Goal: Task Accomplishment & Management: Complete application form

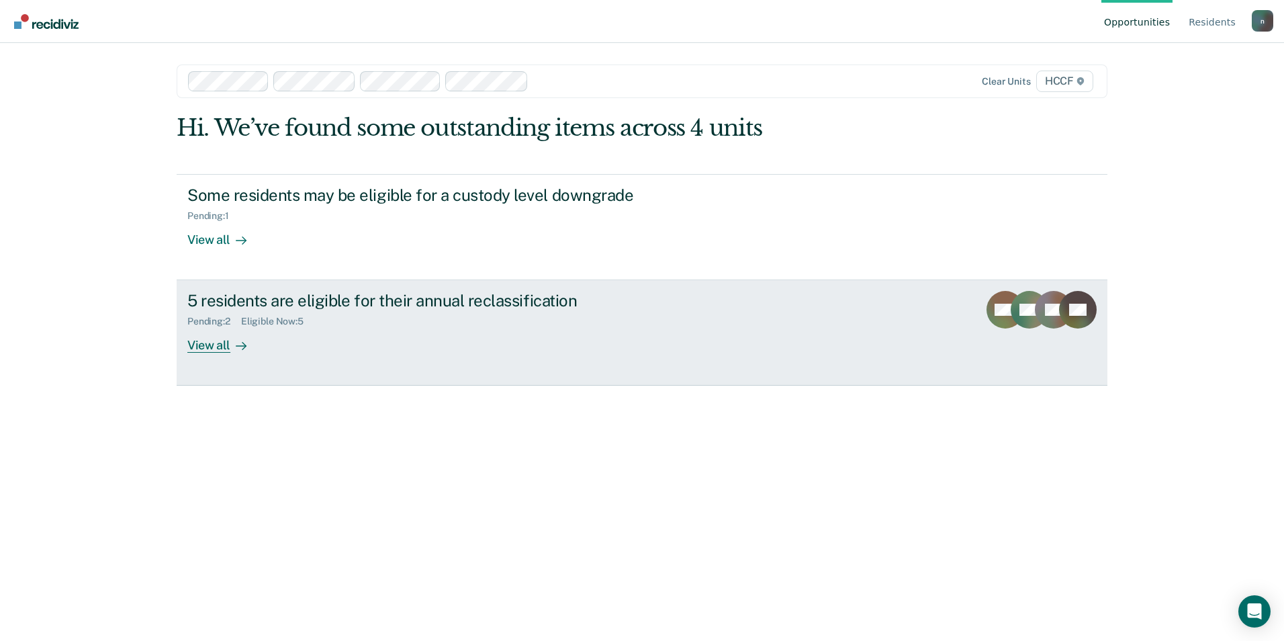
click at [270, 353] on div "5 residents are eligible for their annual reclassification Pending : 2 Eligible…" at bounding box center [439, 322] width 504 height 62
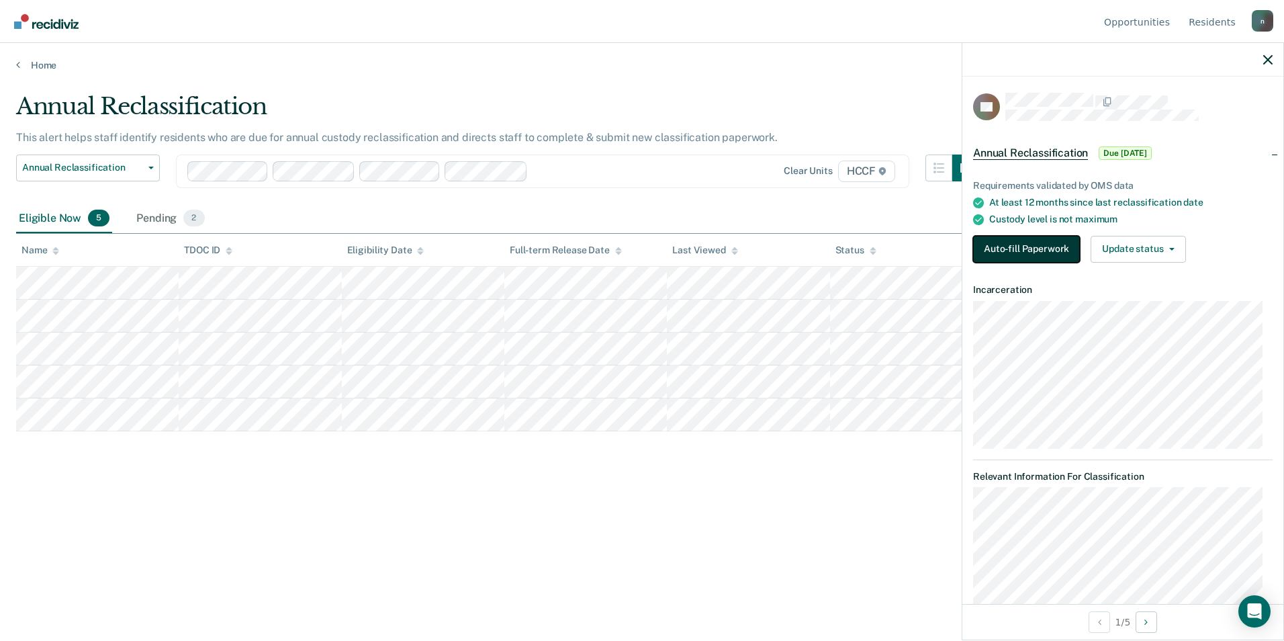
click at [1002, 245] on button "Auto-fill Paperwork" at bounding box center [1026, 249] width 107 height 27
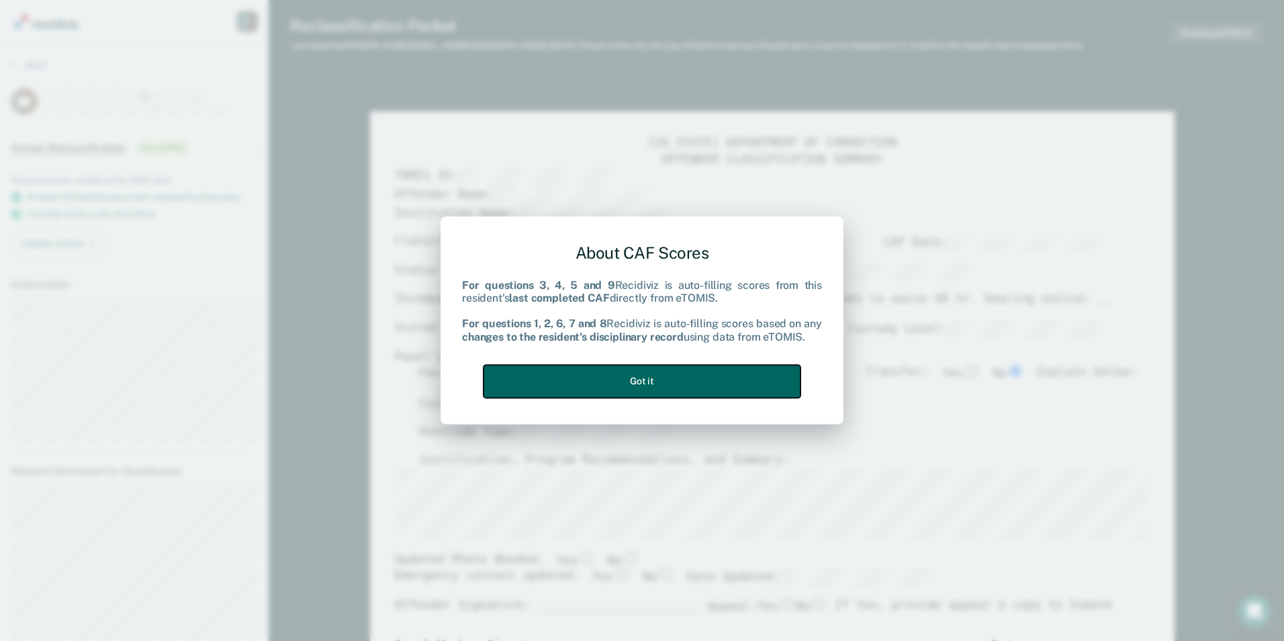
click at [700, 394] on button "Got it" at bounding box center [641, 381] width 317 height 33
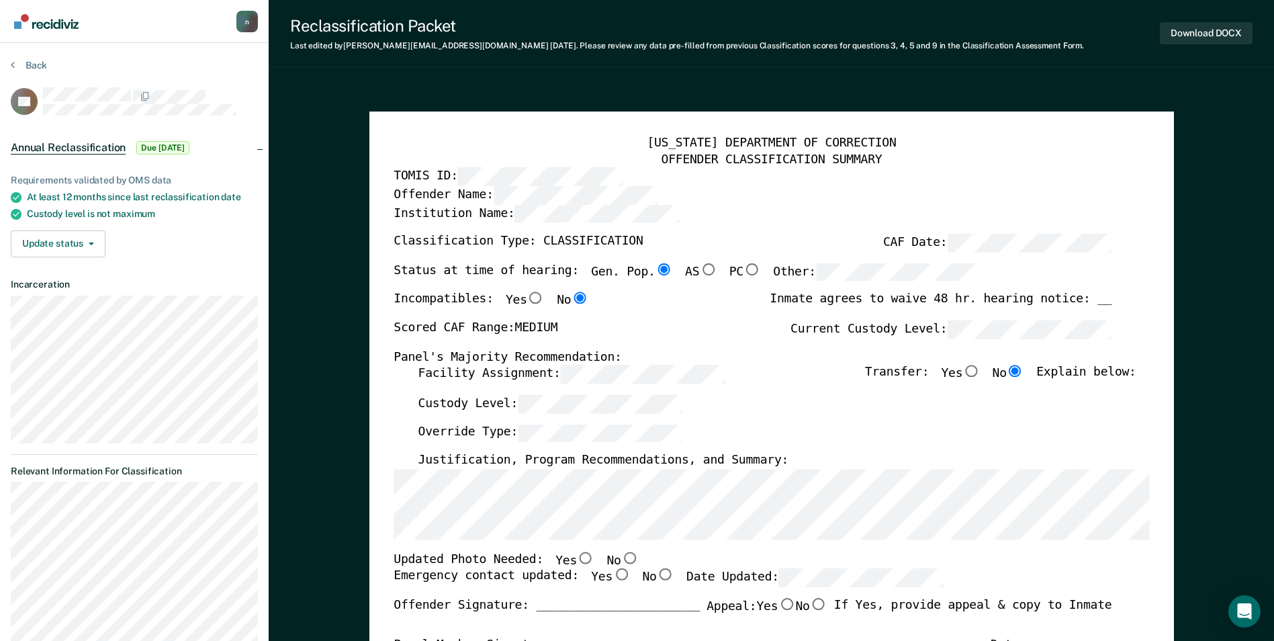
click at [593, 414] on div "Custody Level:" at bounding box center [777, 410] width 718 height 30
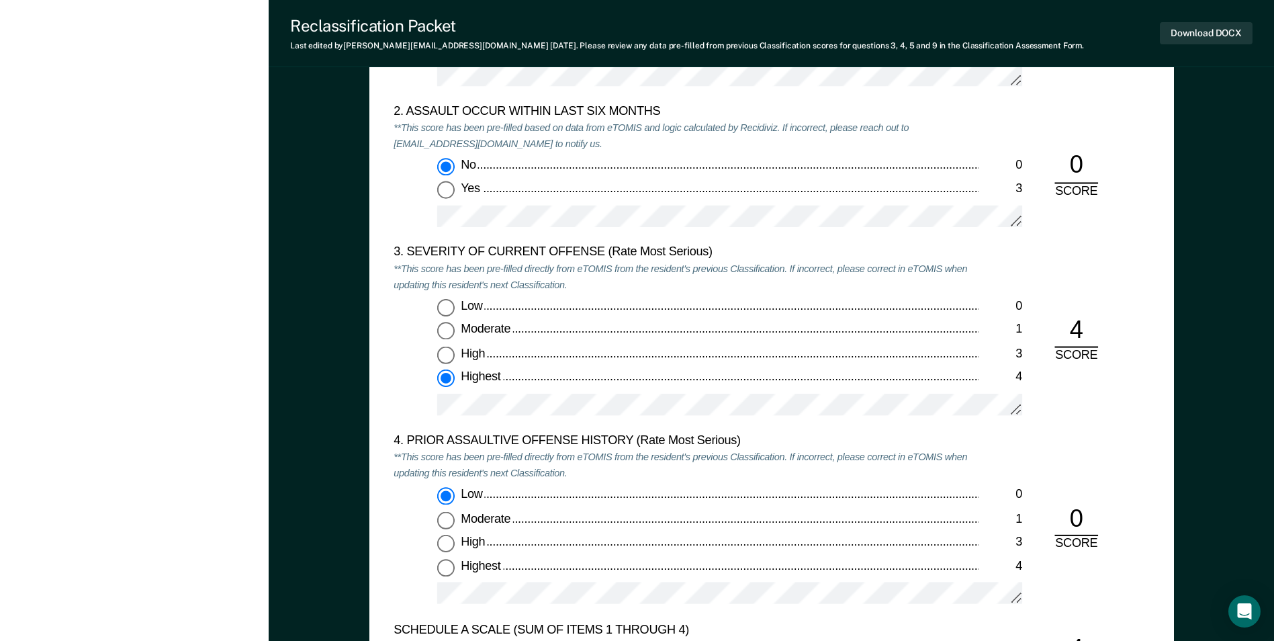
scroll to position [1545, 0]
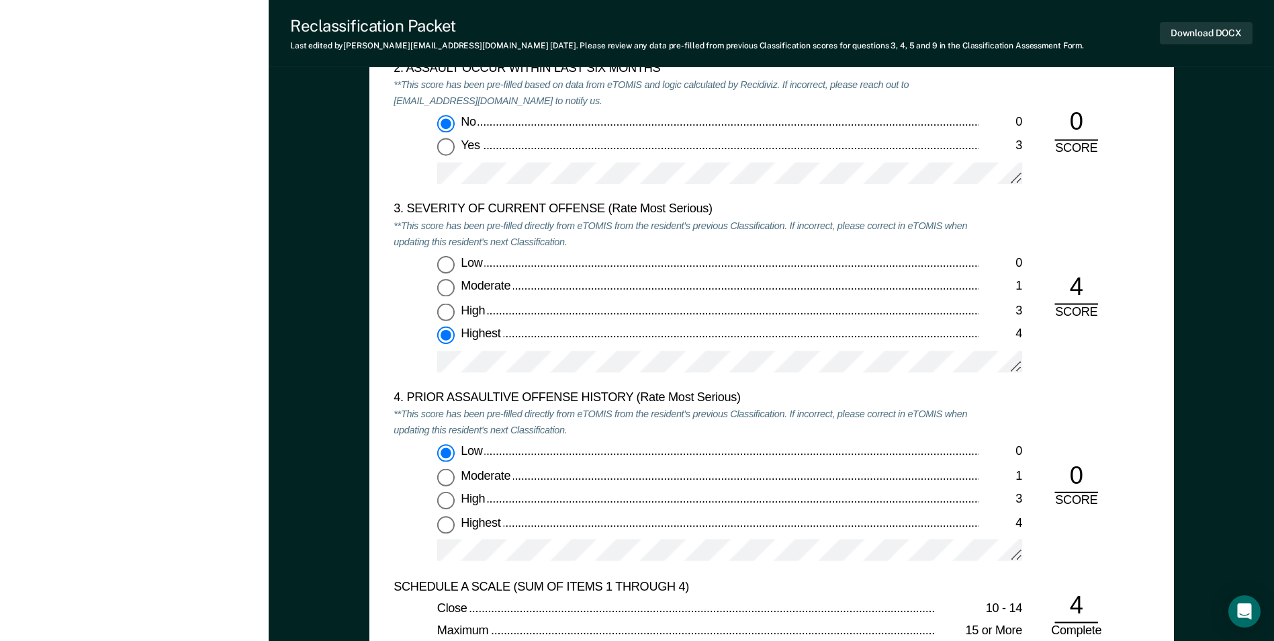
click at [629, 375] on div at bounding box center [729, 368] width 585 height 34
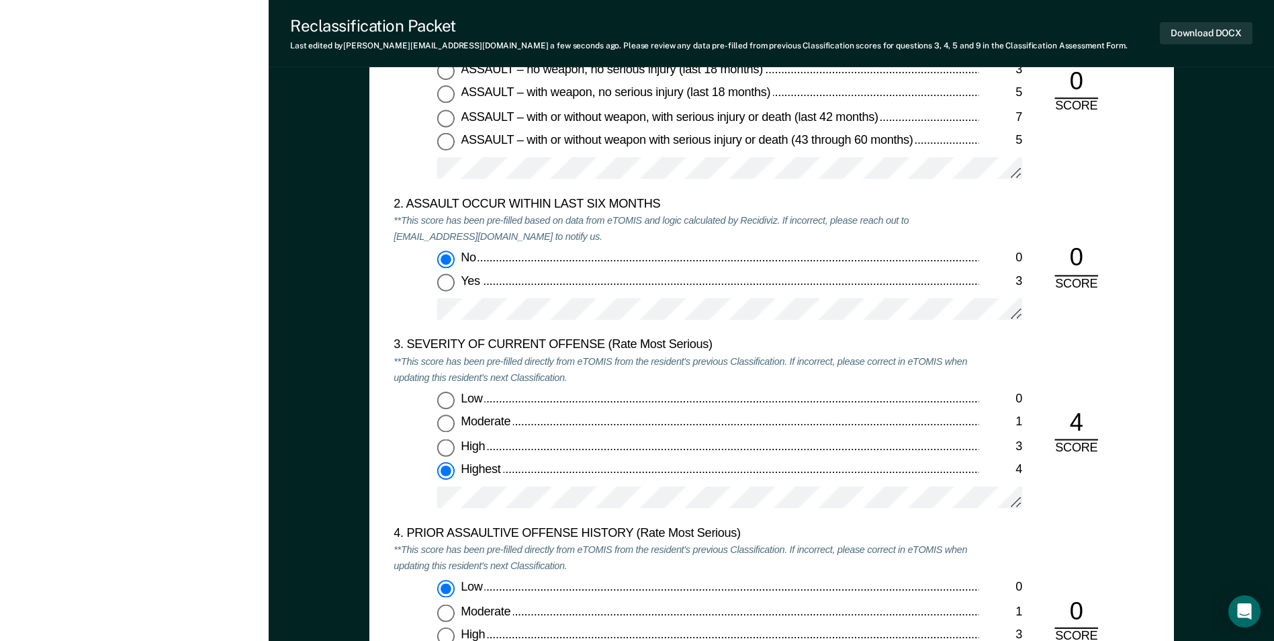
scroll to position [1410, 0]
click at [1086, 430] on div "4" at bounding box center [1076, 422] width 44 height 33
click at [1104, 428] on div "4 SCORE" at bounding box center [1076, 430] width 65 height 49
click at [1103, 428] on div "4 SCORE" at bounding box center [1076, 430] width 65 height 49
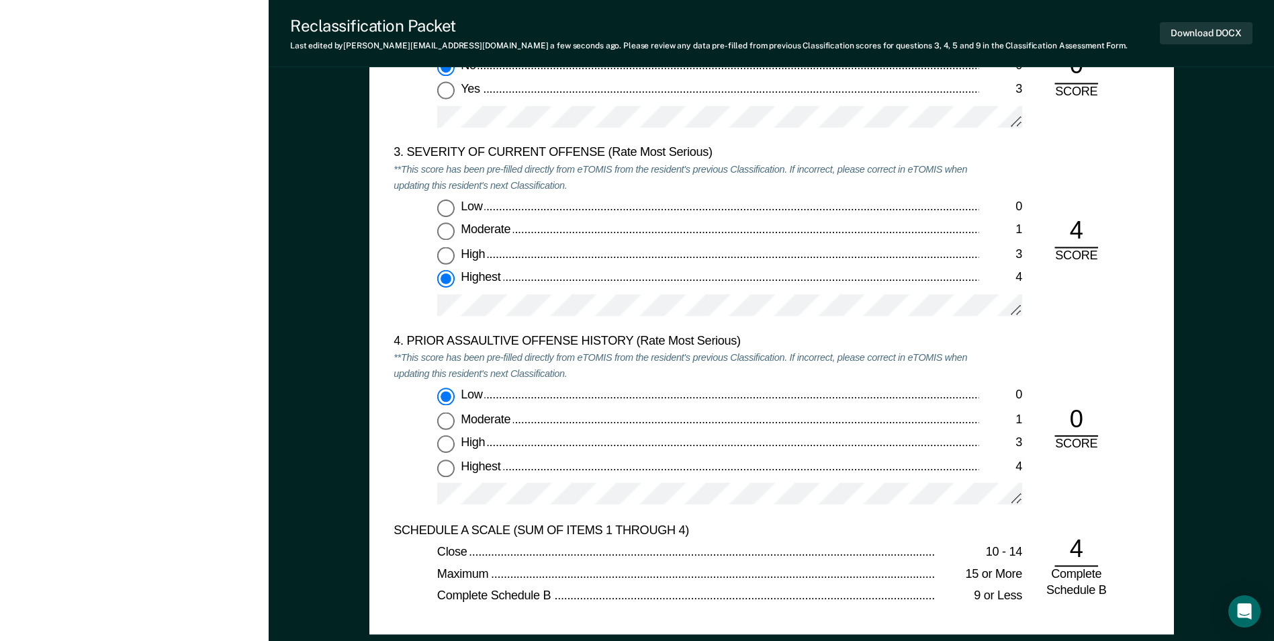
scroll to position [1612, 0]
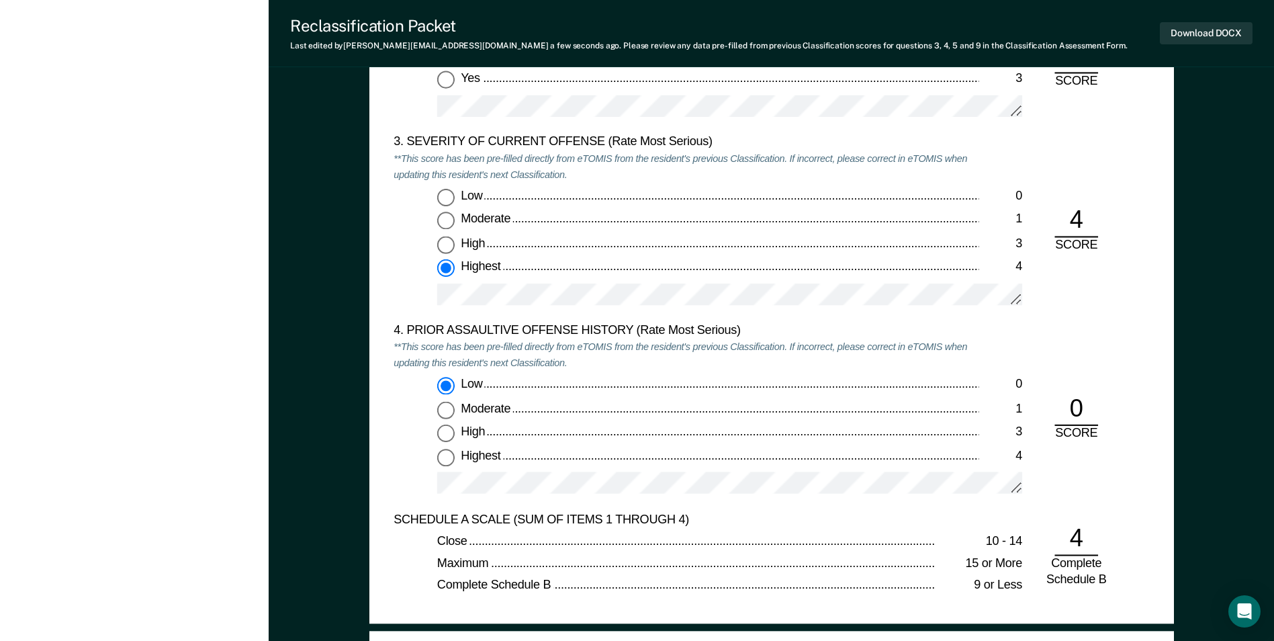
click at [1084, 222] on div "4" at bounding box center [1076, 221] width 44 height 33
click at [1085, 222] on div "4" at bounding box center [1076, 221] width 44 height 33
click at [1095, 212] on div "4" at bounding box center [1076, 221] width 44 height 33
click at [1077, 221] on div "4" at bounding box center [1076, 221] width 44 height 33
click at [1081, 221] on div "4" at bounding box center [1076, 221] width 44 height 33
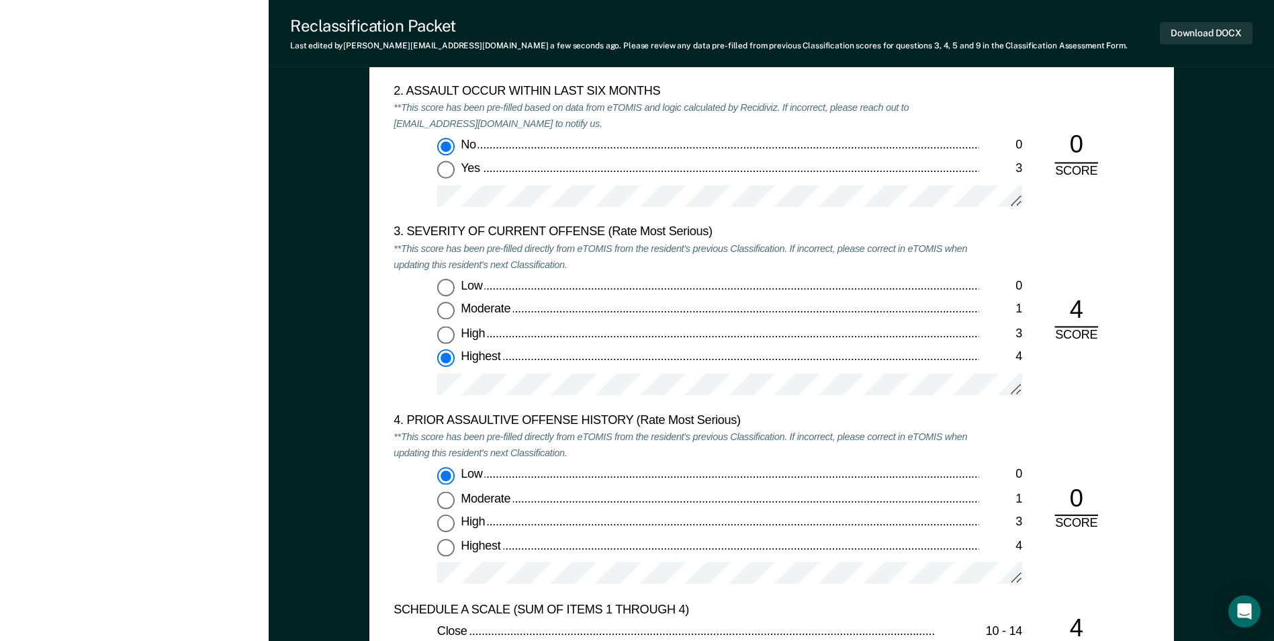
scroll to position [1477, 0]
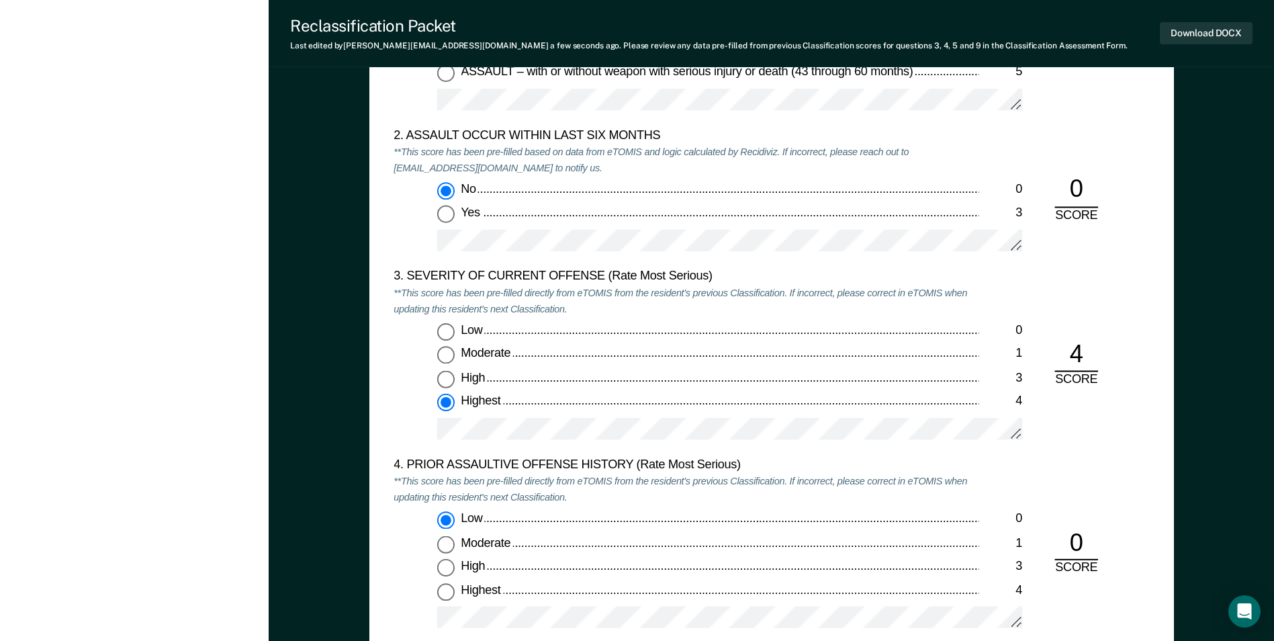
click at [569, 379] on div "High" at bounding box center [720, 379] width 518 height 16
click at [455, 379] on input "High 3" at bounding box center [445, 379] width 17 height 17
type textarea "x"
radio input "true"
radio input "false"
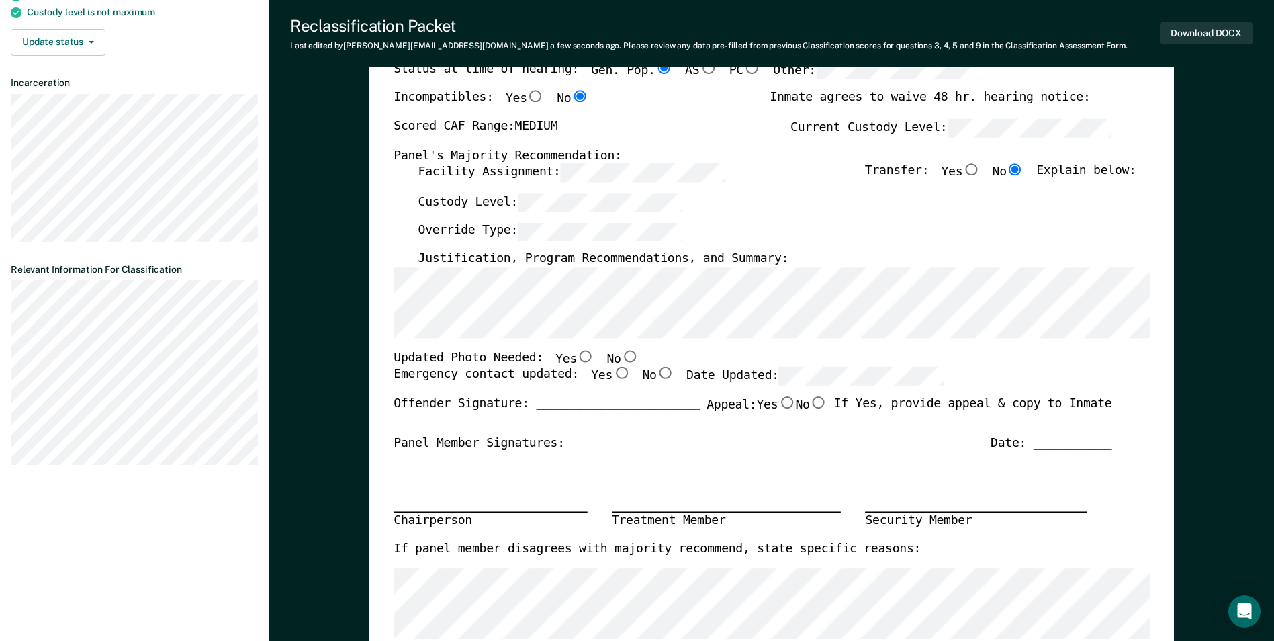
scroll to position [0, 0]
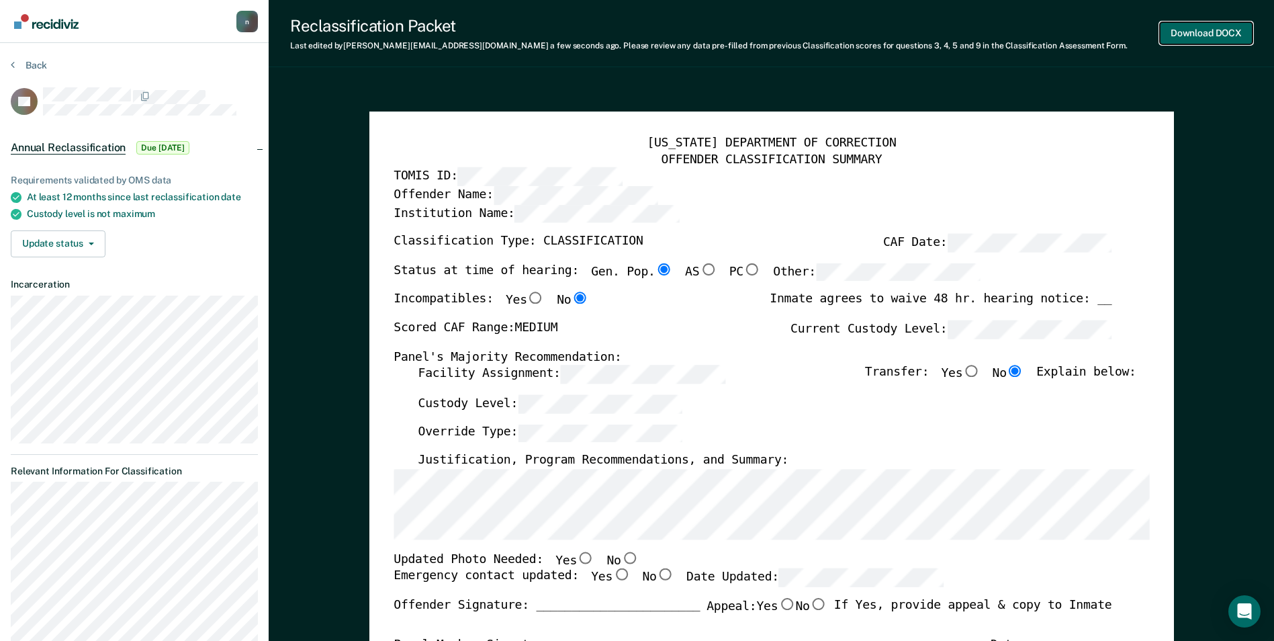
click at [1199, 34] on button "Download DOCX" at bounding box center [1206, 33] width 93 height 22
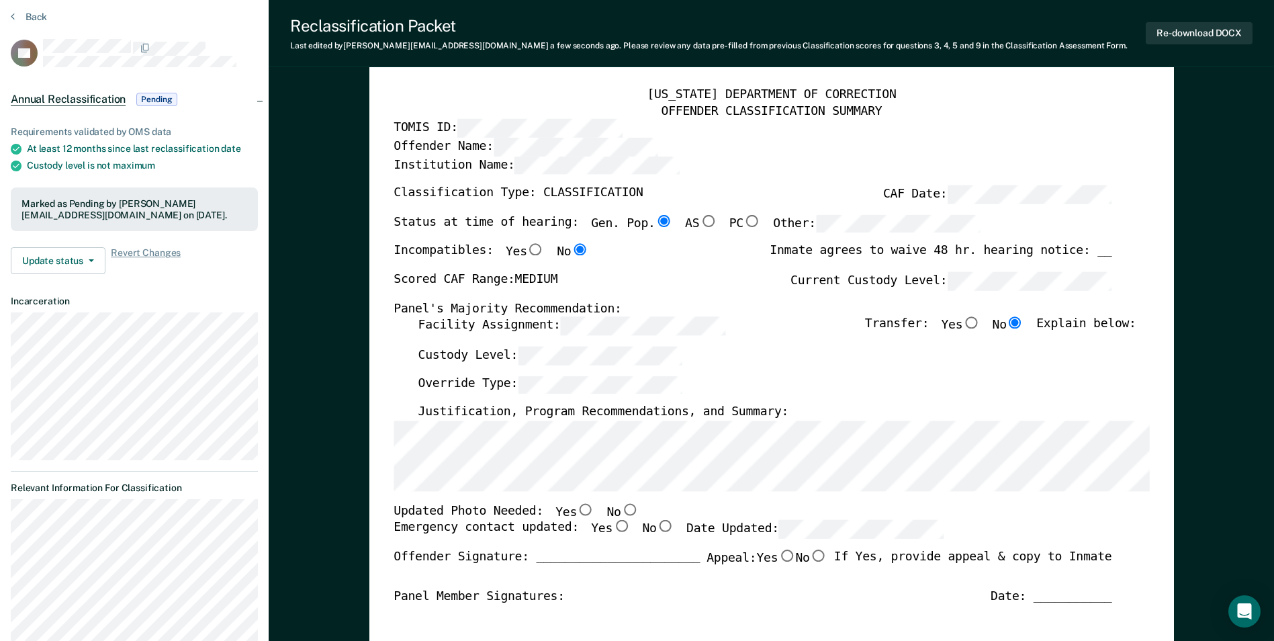
scroll to position [67, 0]
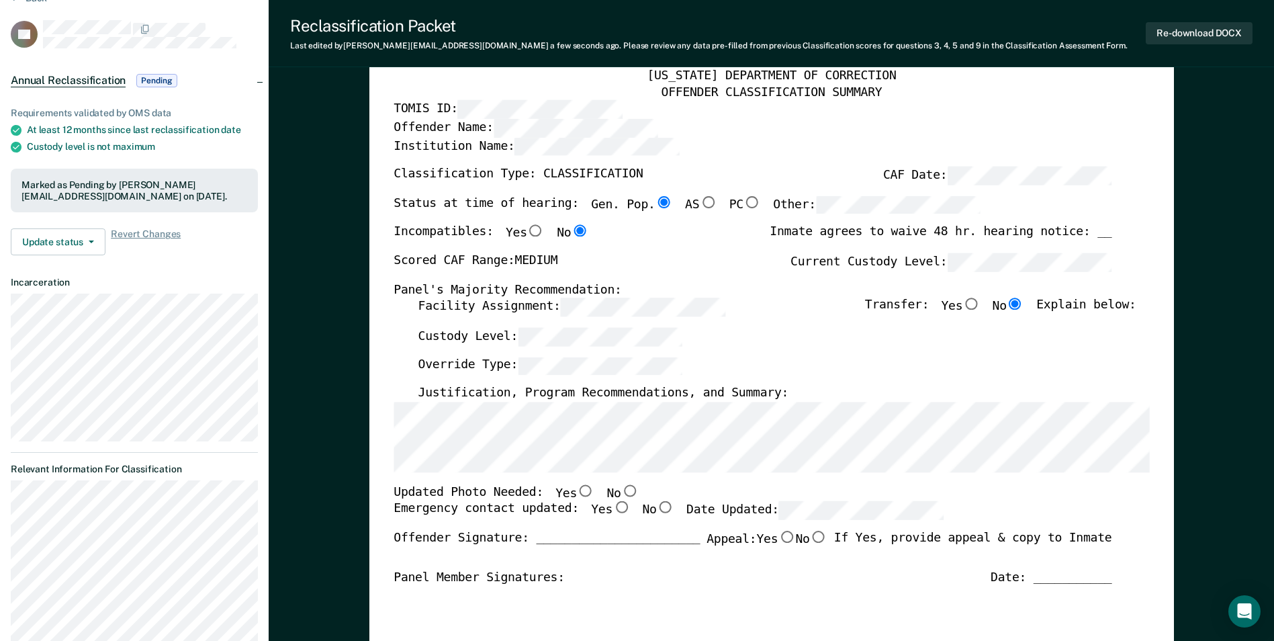
click at [577, 490] on input "Yes" at bounding box center [585, 490] width 17 height 12
type textarea "x"
radio input "true"
click at [656, 504] on input "No" at bounding box center [664, 508] width 17 height 12
type textarea "x"
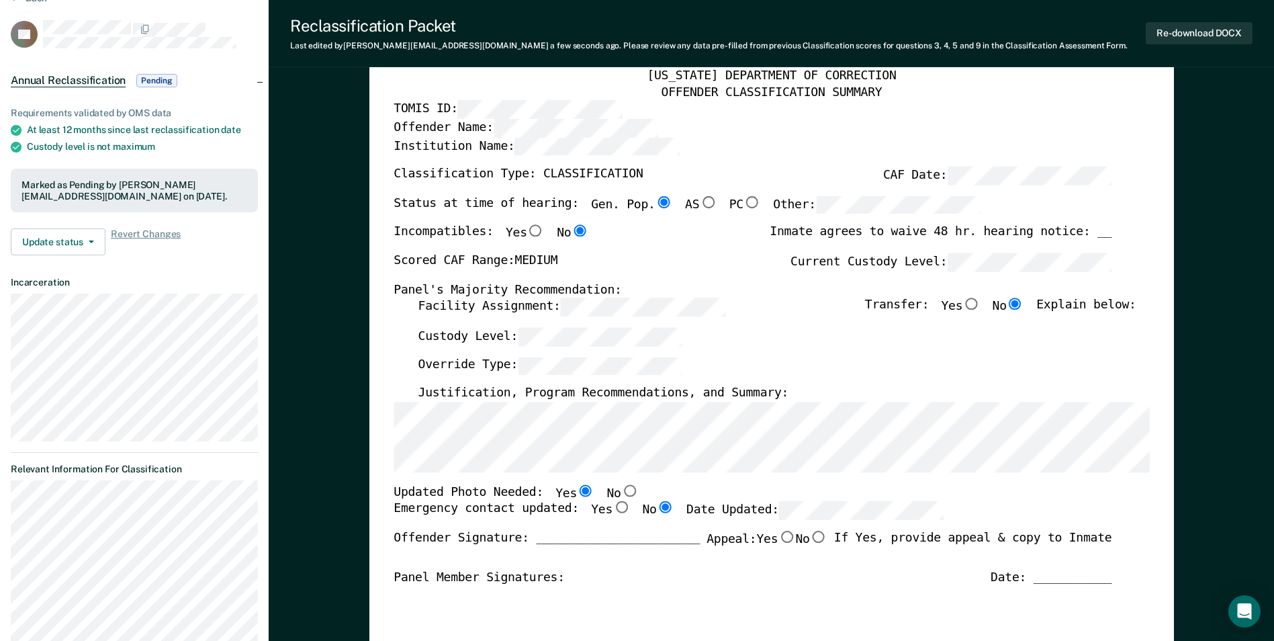
radio input "true"
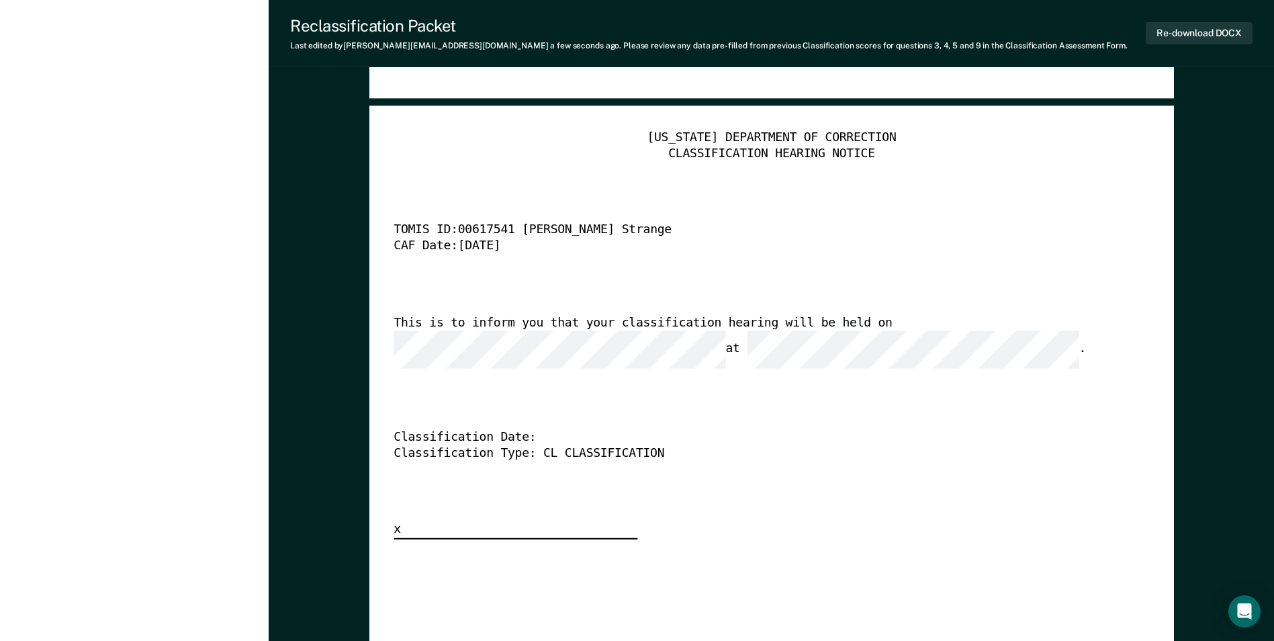
scroll to position [3223, 0]
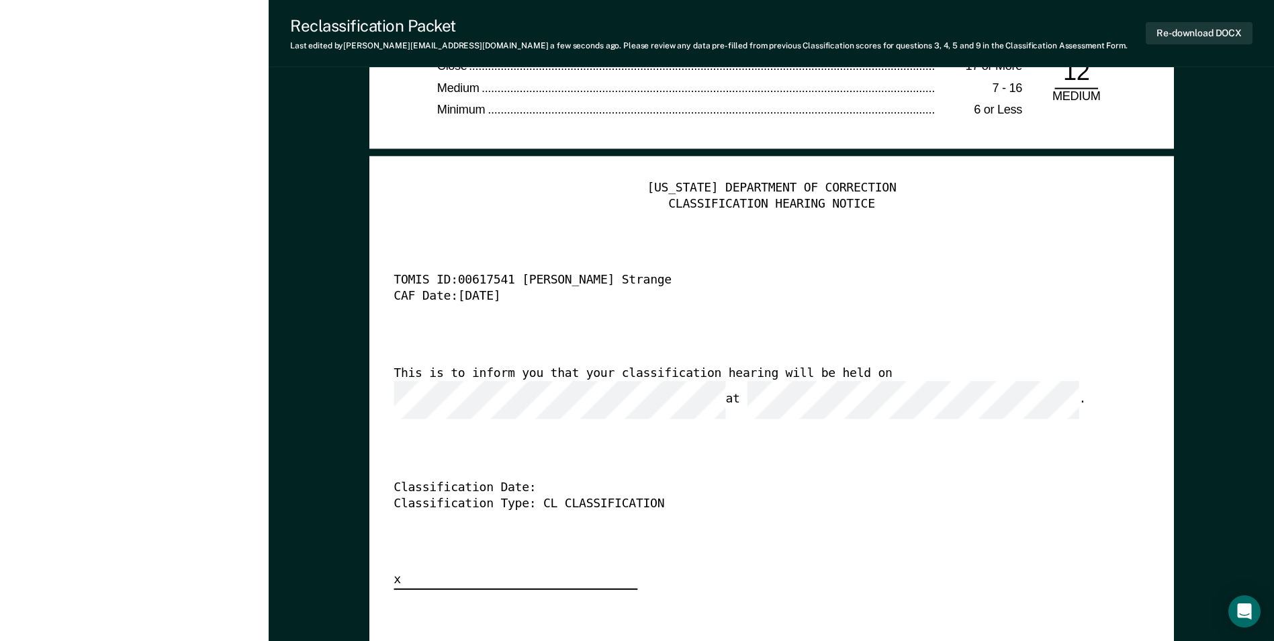
type textarea "x"
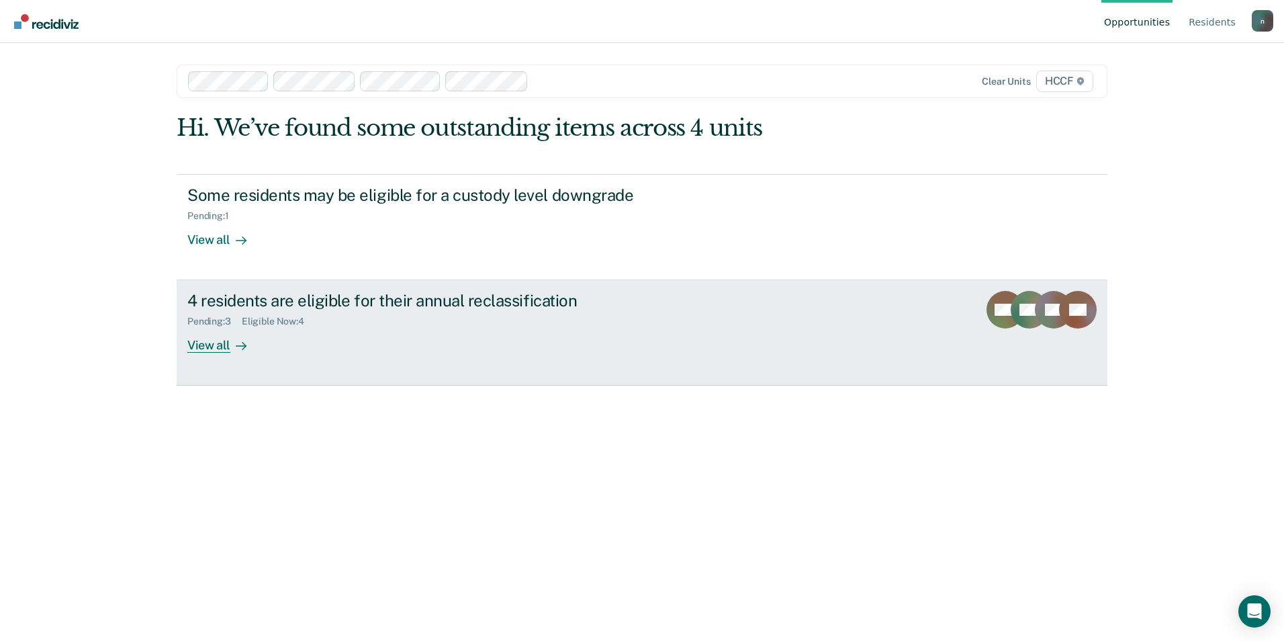
click at [373, 321] on div "Pending : 3 Eligible Now : 4" at bounding box center [422, 318] width 471 height 17
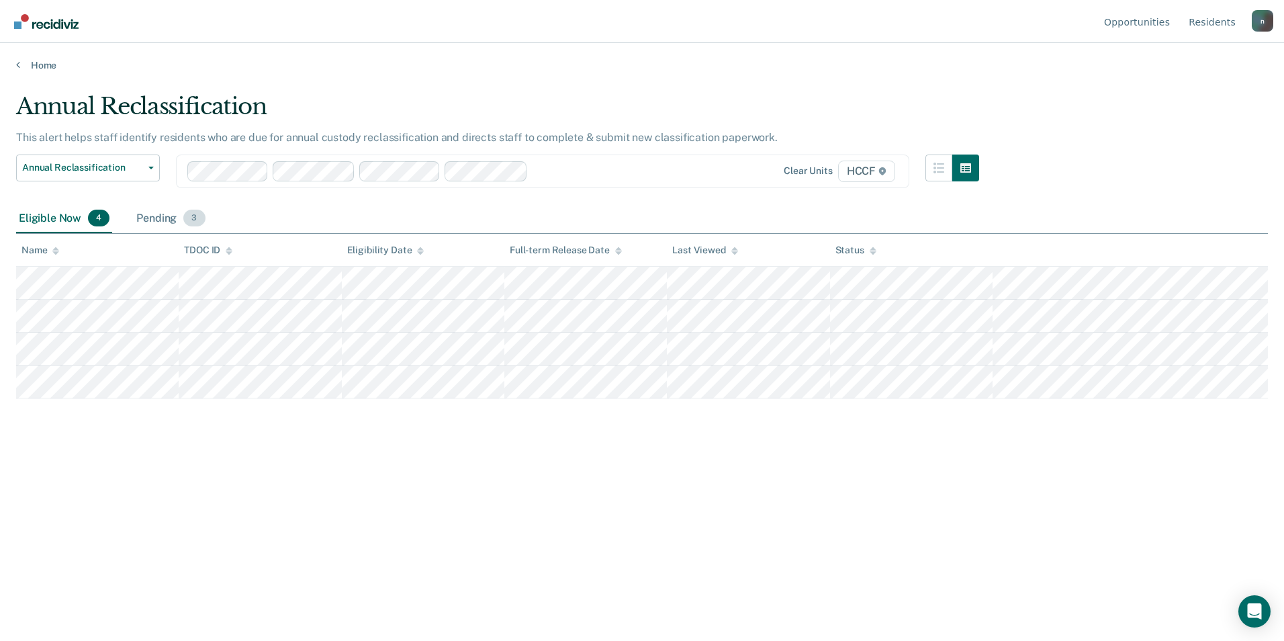
click at [186, 219] on span "3" at bounding box center [193, 218] width 21 height 17
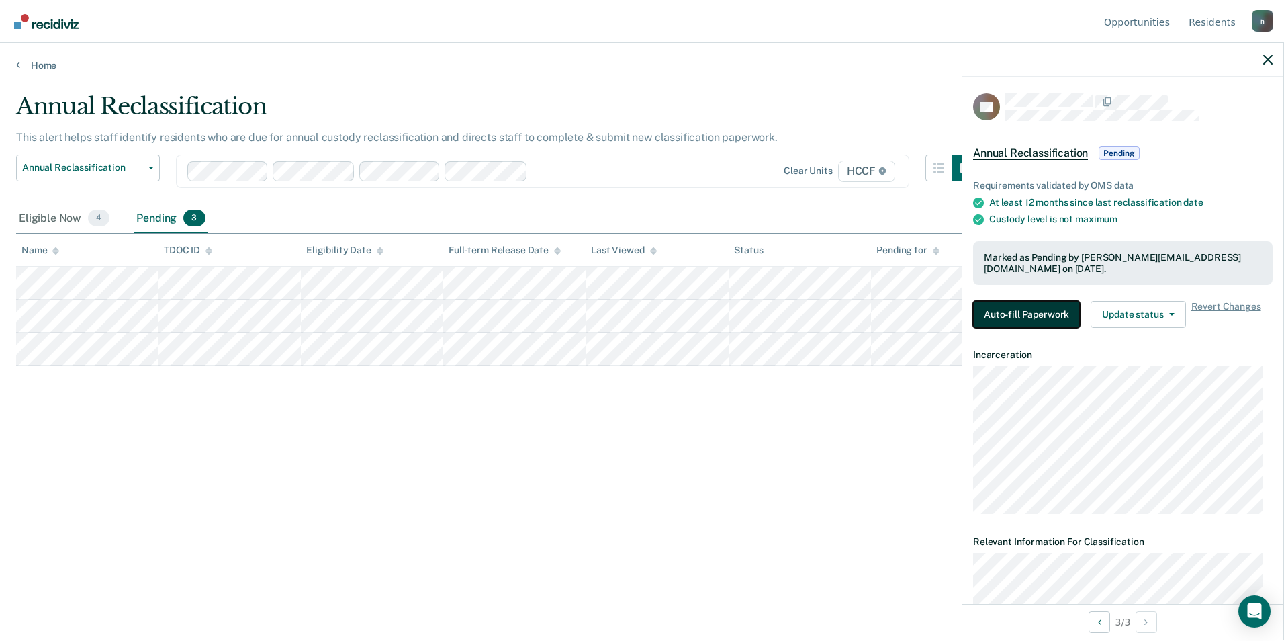
click at [1046, 321] on button "Auto-fill Paperwork" at bounding box center [1026, 314] width 107 height 27
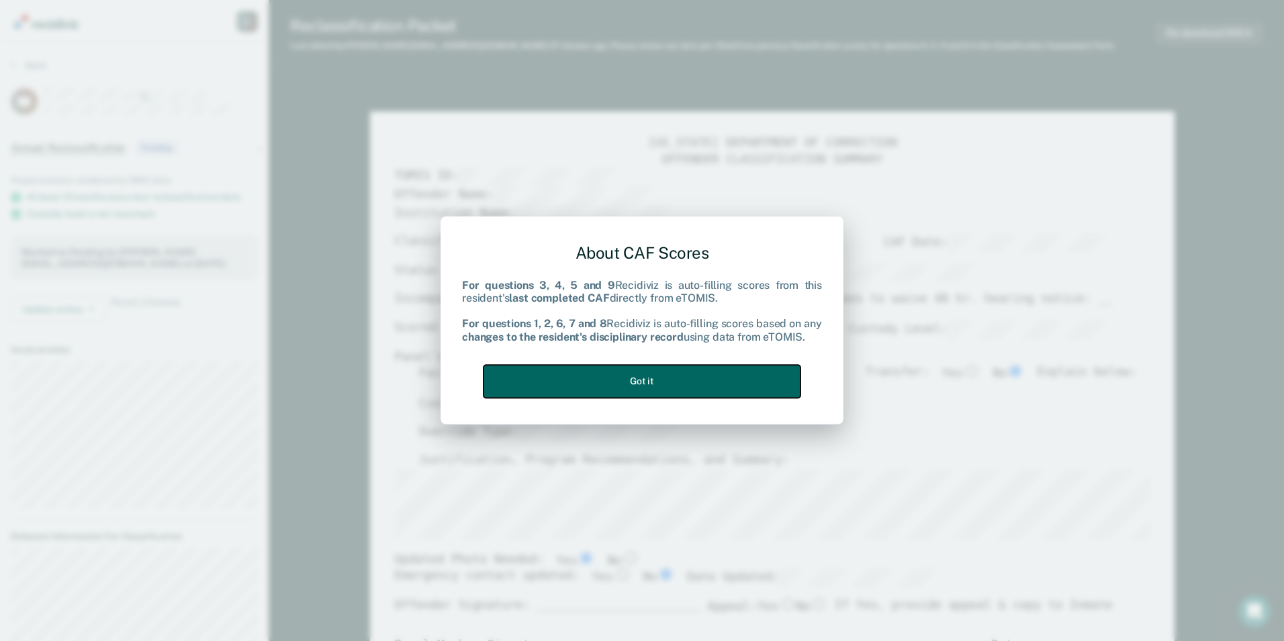
click at [751, 392] on button "Got it" at bounding box center [641, 381] width 317 height 33
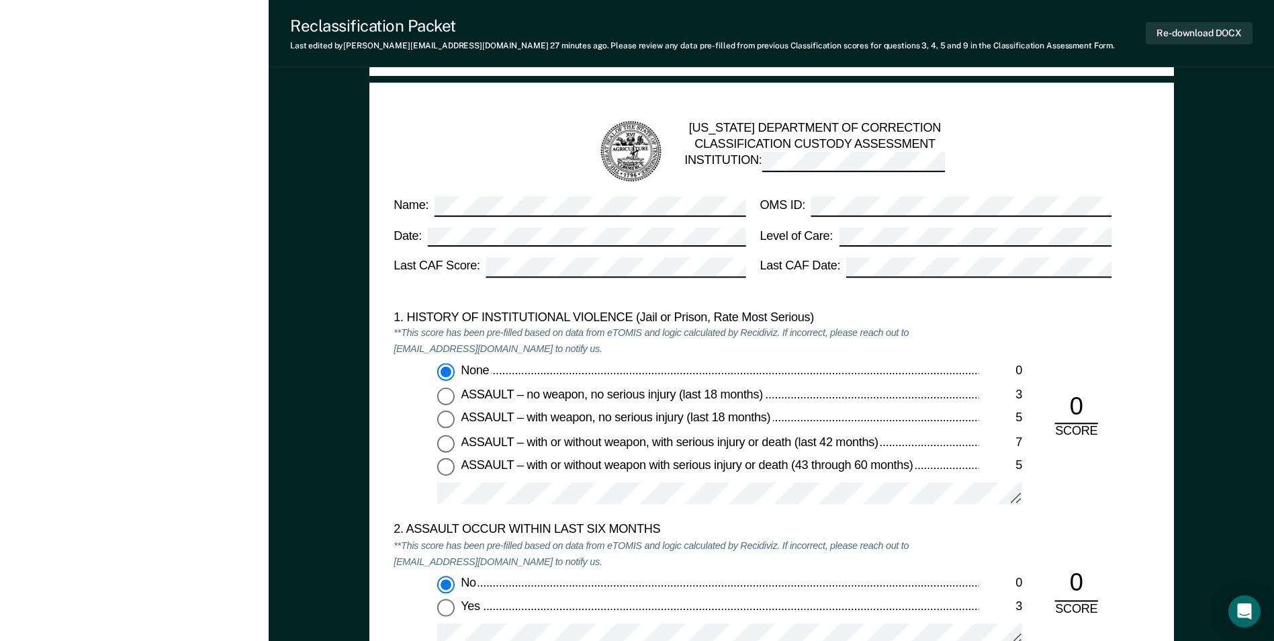
scroll to position [873, 0]
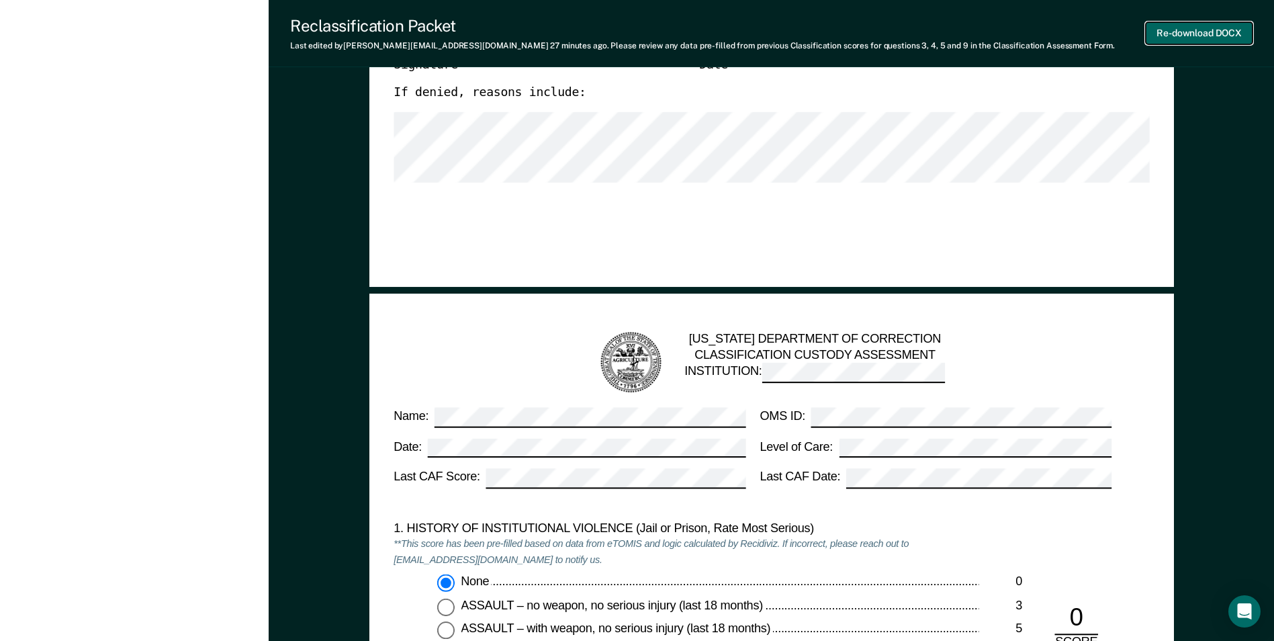
click at [1195, 24] on button "Re-download DOCX" at bounding box center [1199, 33] width 107 height 22
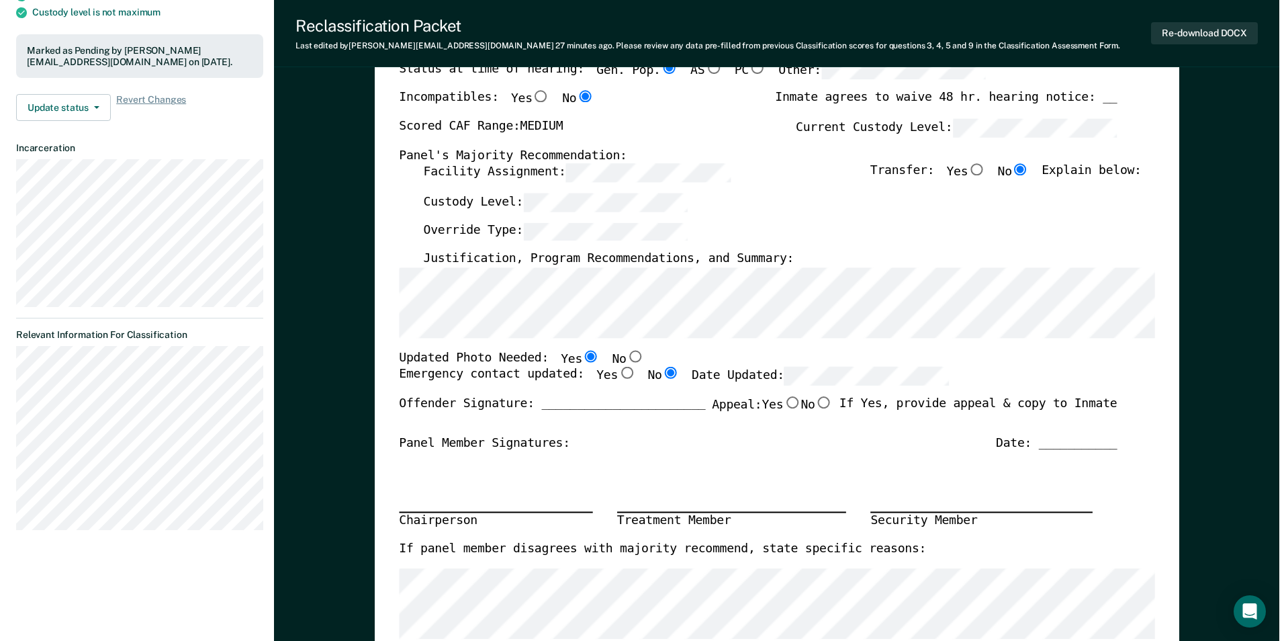
scroll to position [0, 0]
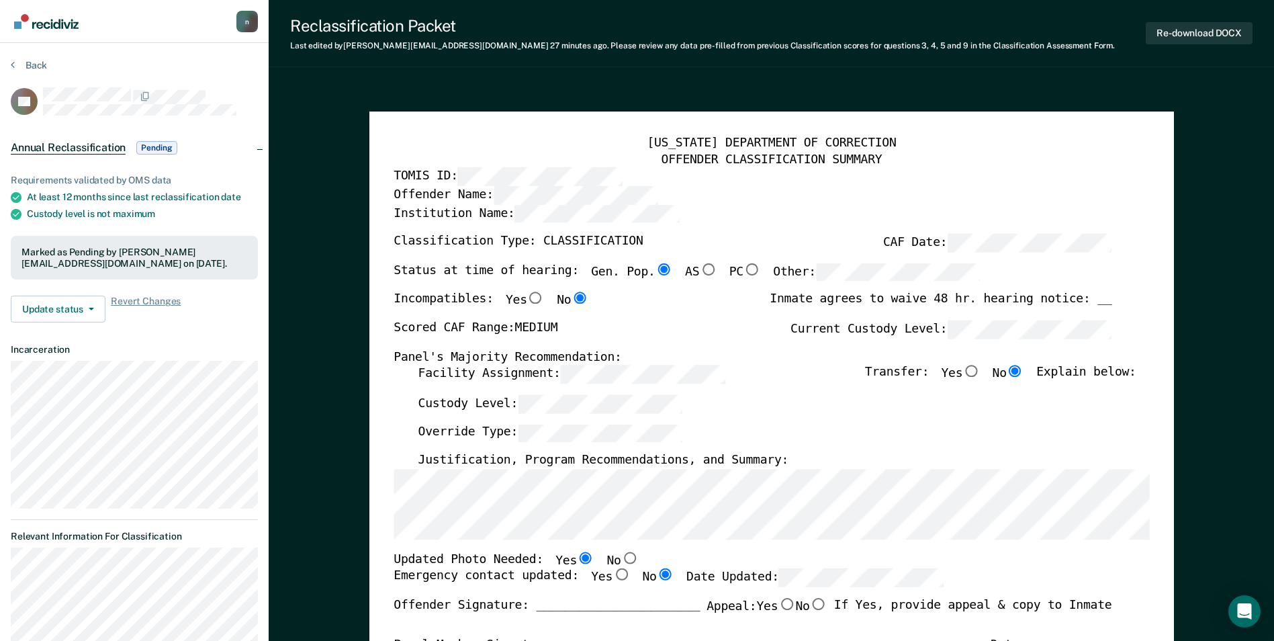
click at [612, 571] on input "Yes" at bounding box center [620, 575] width 17 height 12
type textarea "x"
radio input "true"
radio input "false"
click at [620, 556] on input "No" at bounding box center [628, 557] width 17 height 12
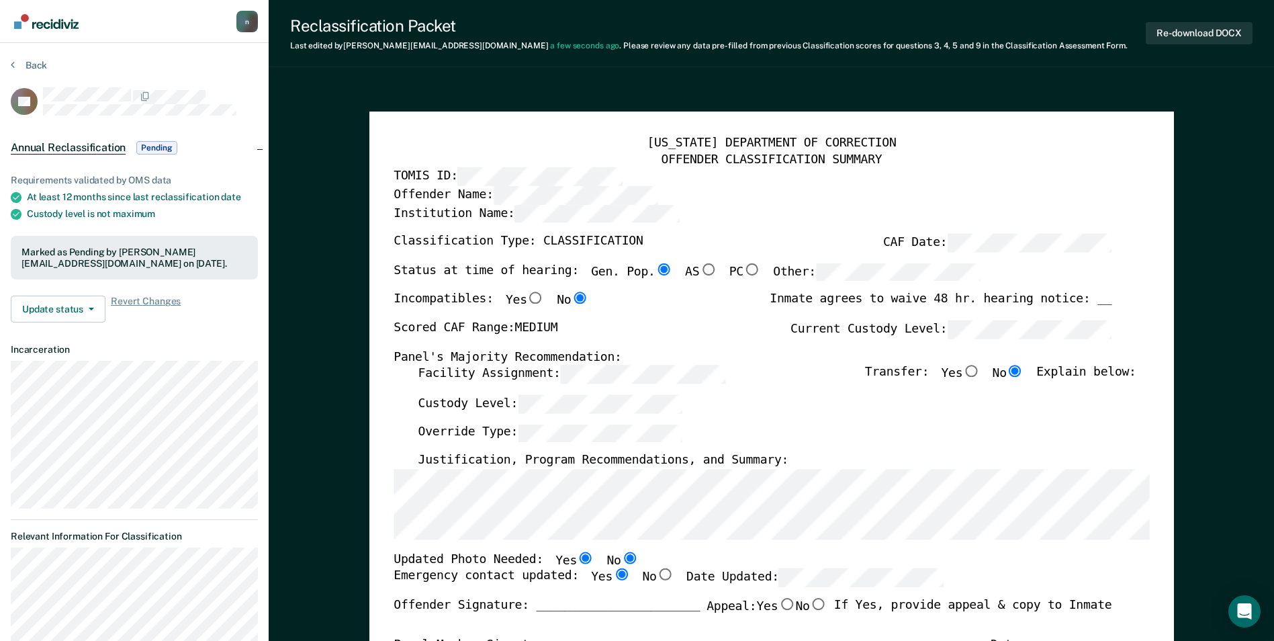
type textarea "x"
radio input "false"
radio input "true"
type textarea "x"
click at [1206, 36] on button "Re-download DOCX" at bounding box center [1199, 33] width 107 height 22
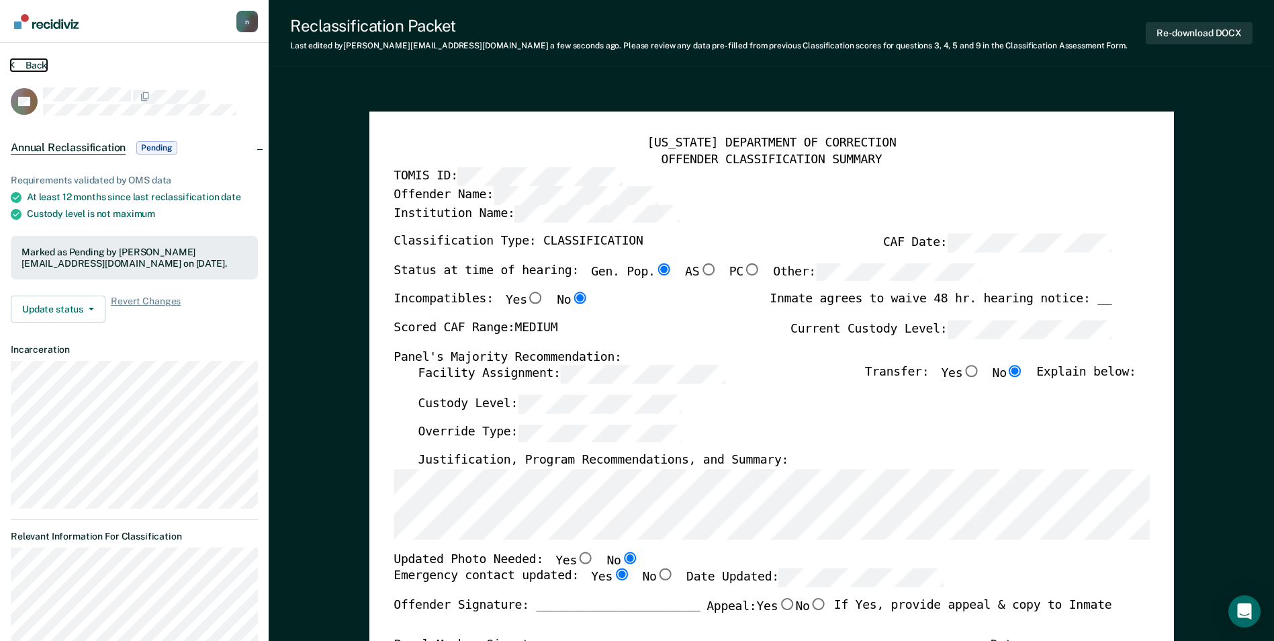
click at [31, 64] on button "Back" at bounding box center [29, 65] width 36 height 12
